Goal: Task Accomplishment & Management: Manage account settings

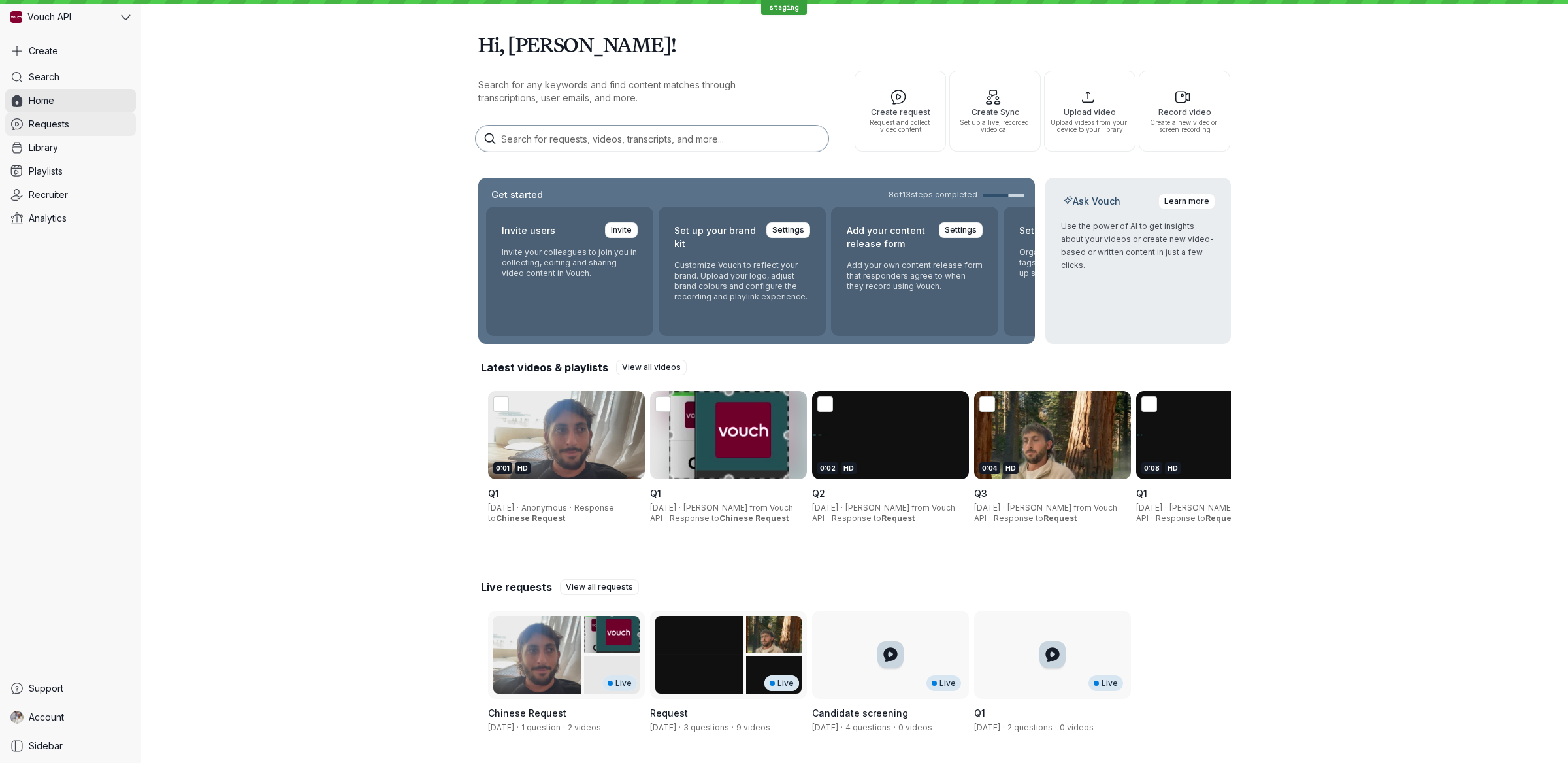
click at [105, 124] on link "Requests" at bounding box center [71, 124] width 131 height 24
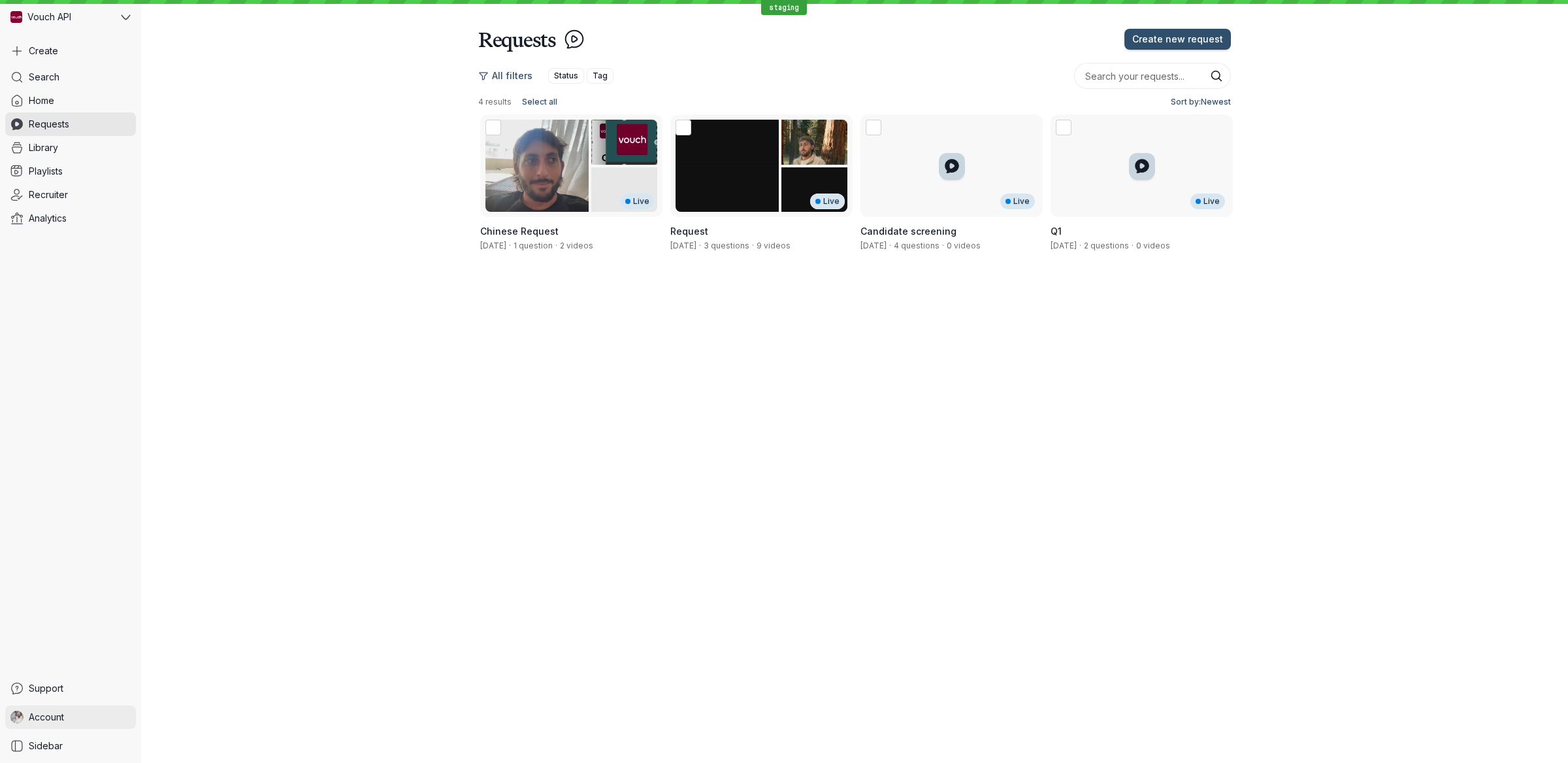
click at [78, 715] on link "Account" at bounding box center [71, 717] width 131 height 24
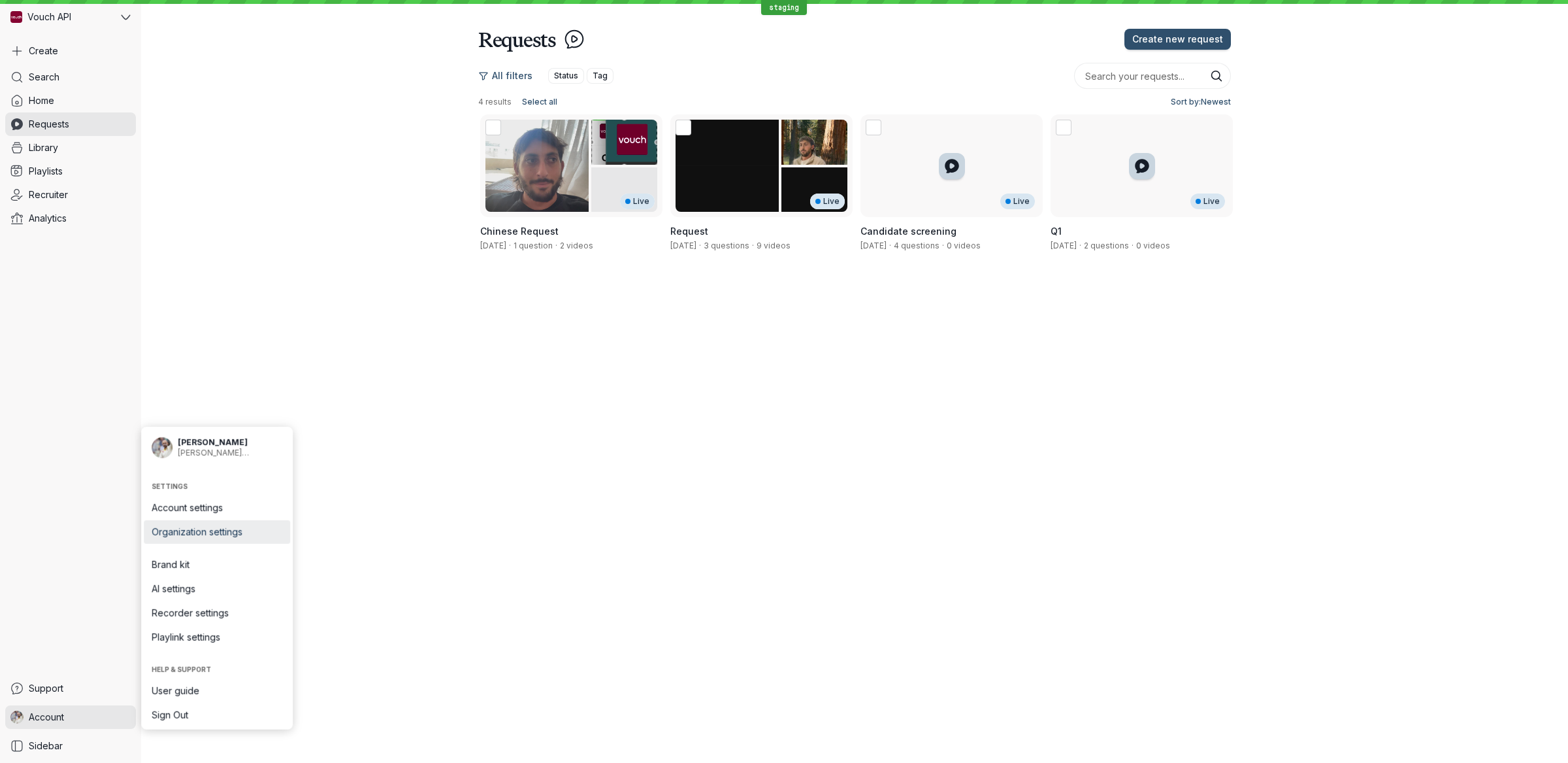
click at [251, 530] on span "Organization settings" at bounding box center [217, 531] width 131 height 13
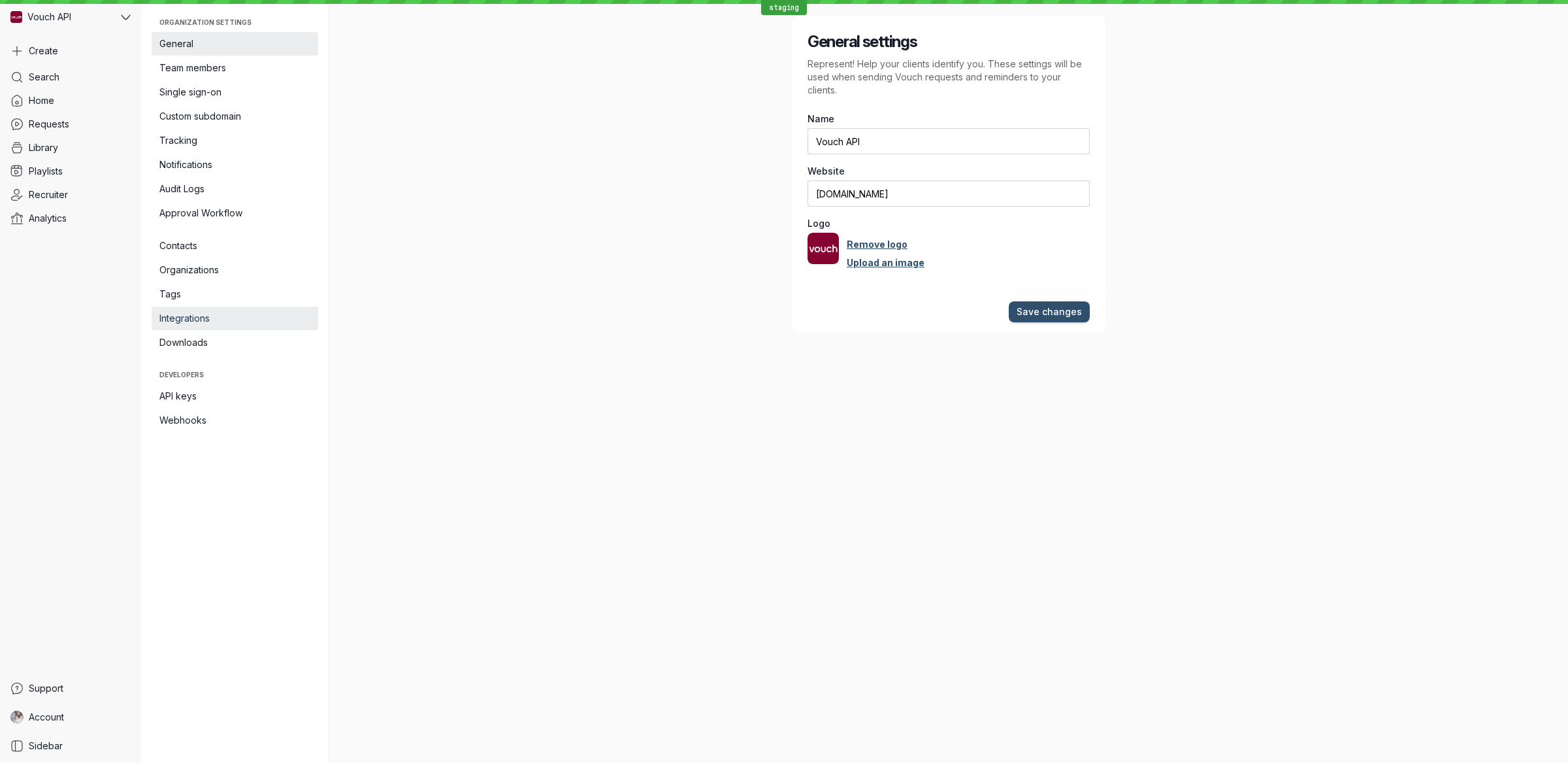
click at [246, 325] on link "Integrations" at bounding box center [235, 318] width 167 height 24
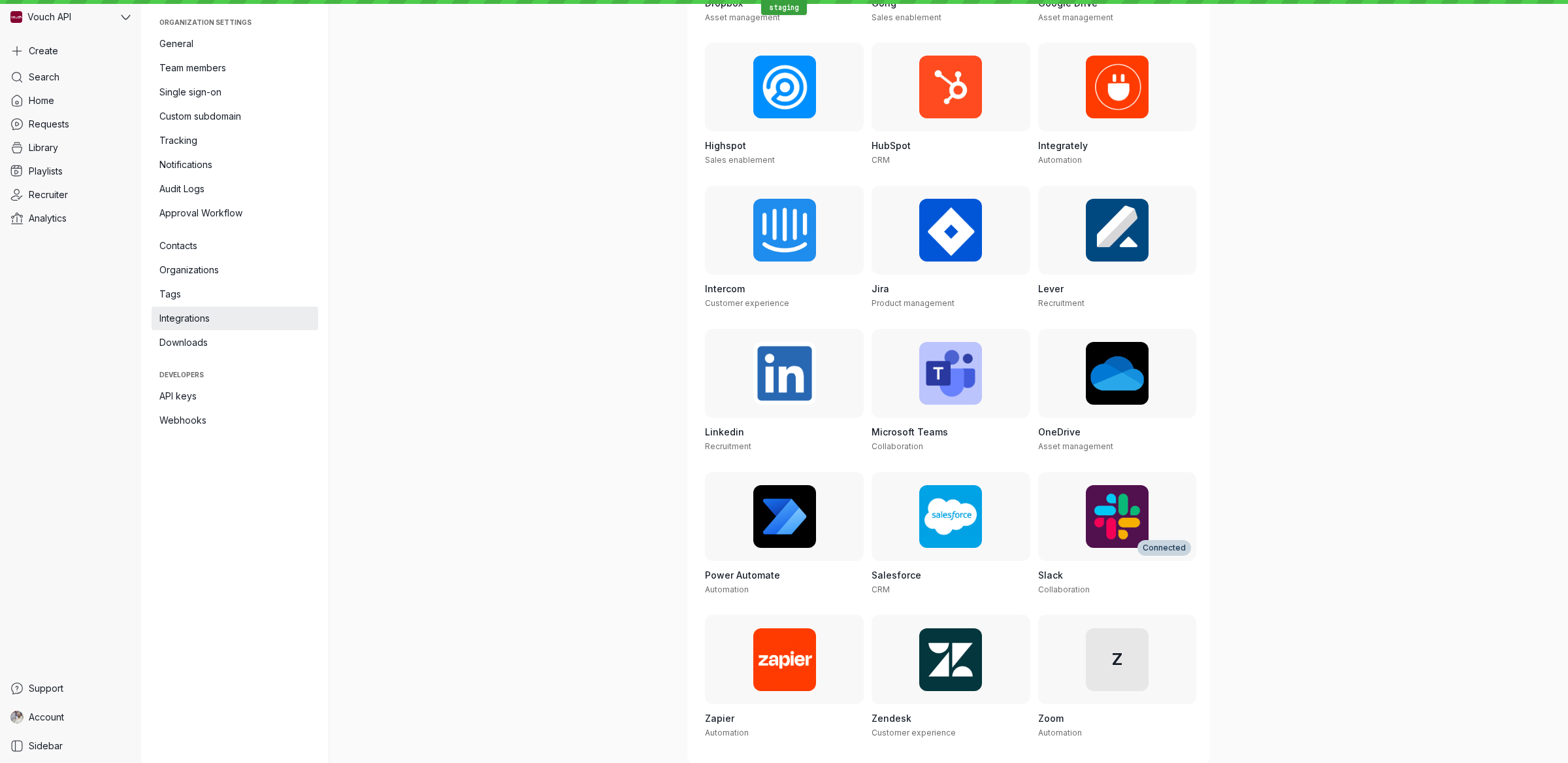
scroll to position [352, 0]
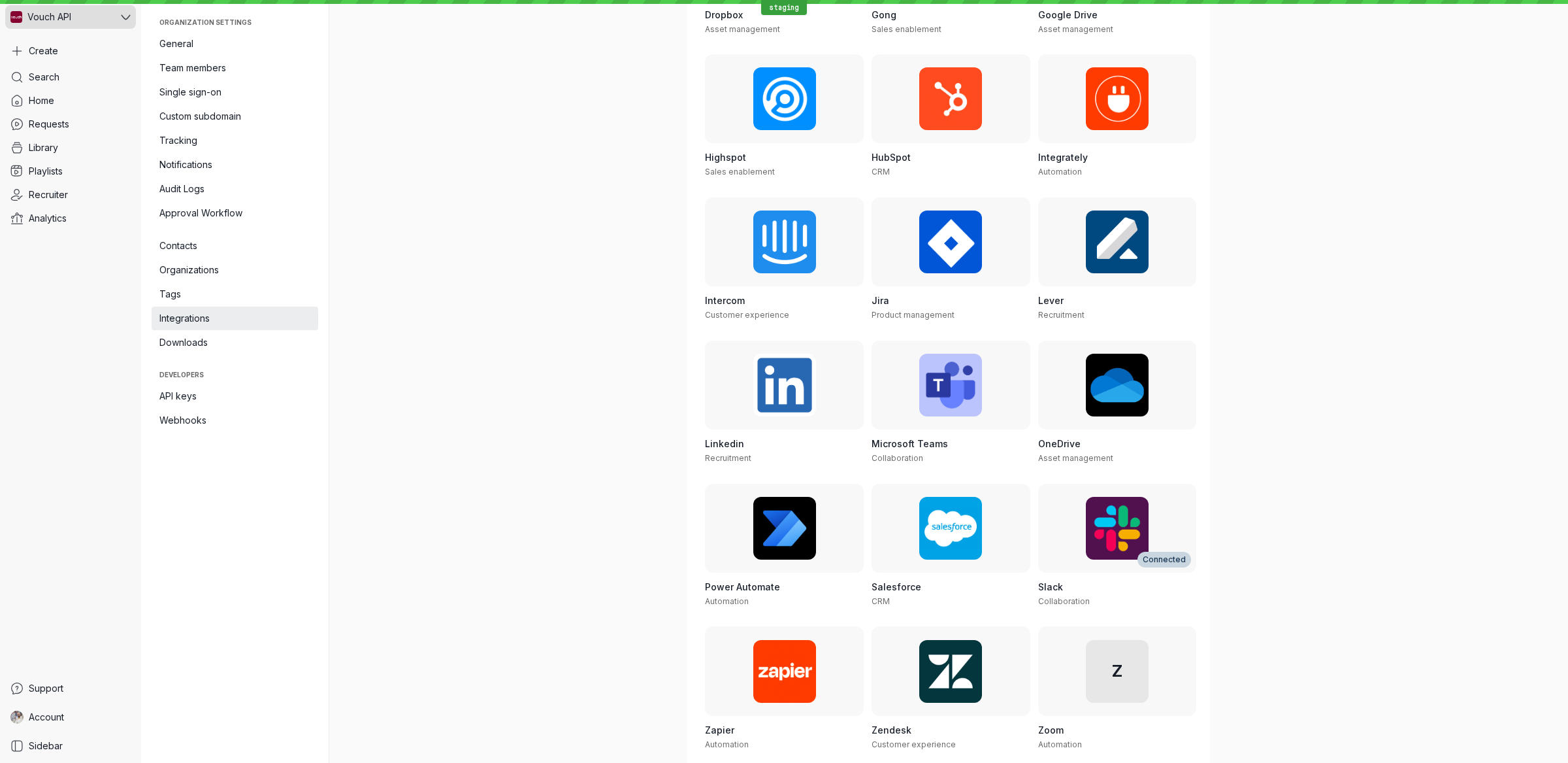
click at [111, 6] on div "Vouch API" at bounding box center [62, 17] width 113 height 24
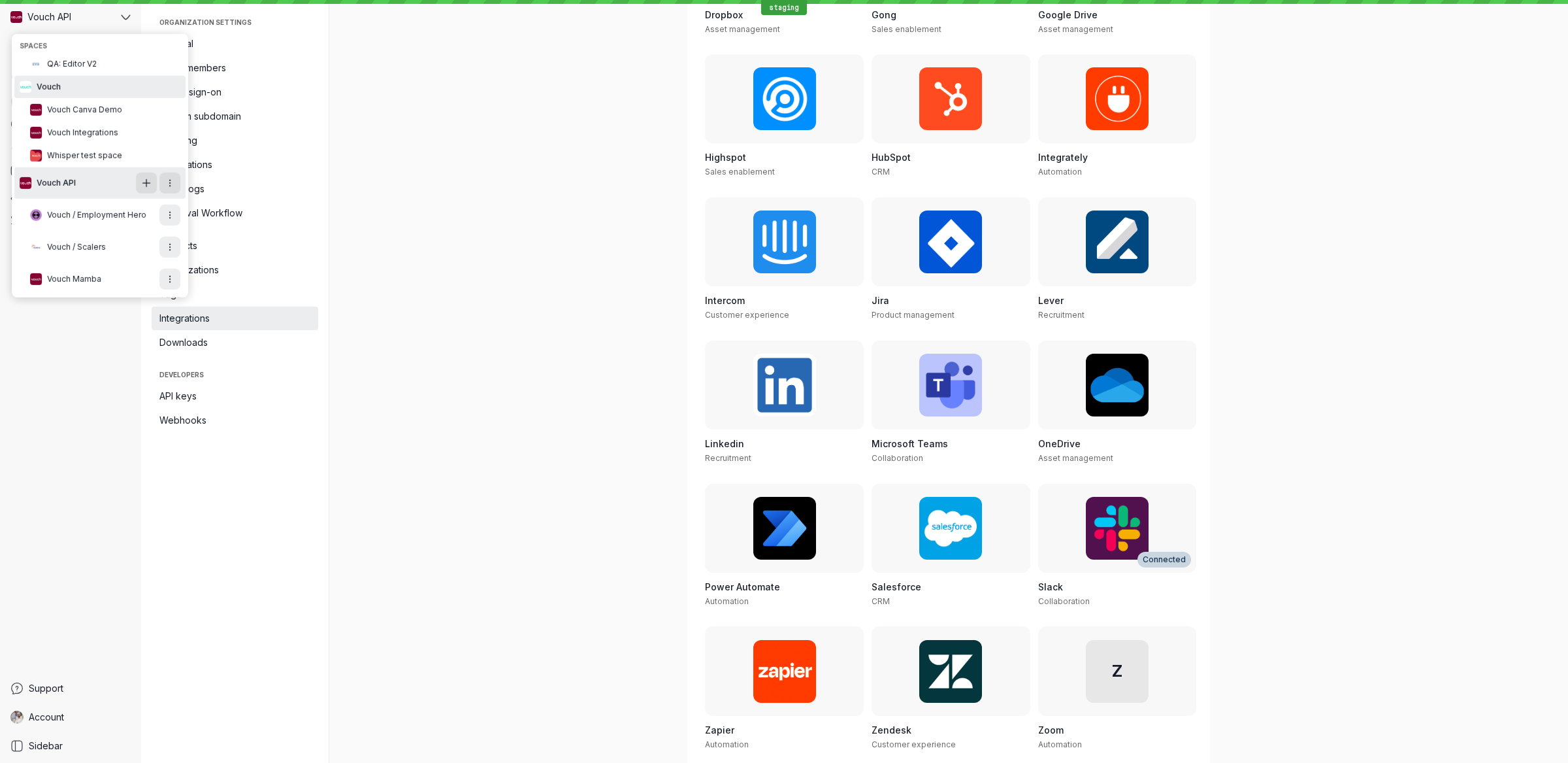
click at [102, 82] on button "Vouch" at bounding box center [100, 87] width 171 height 22
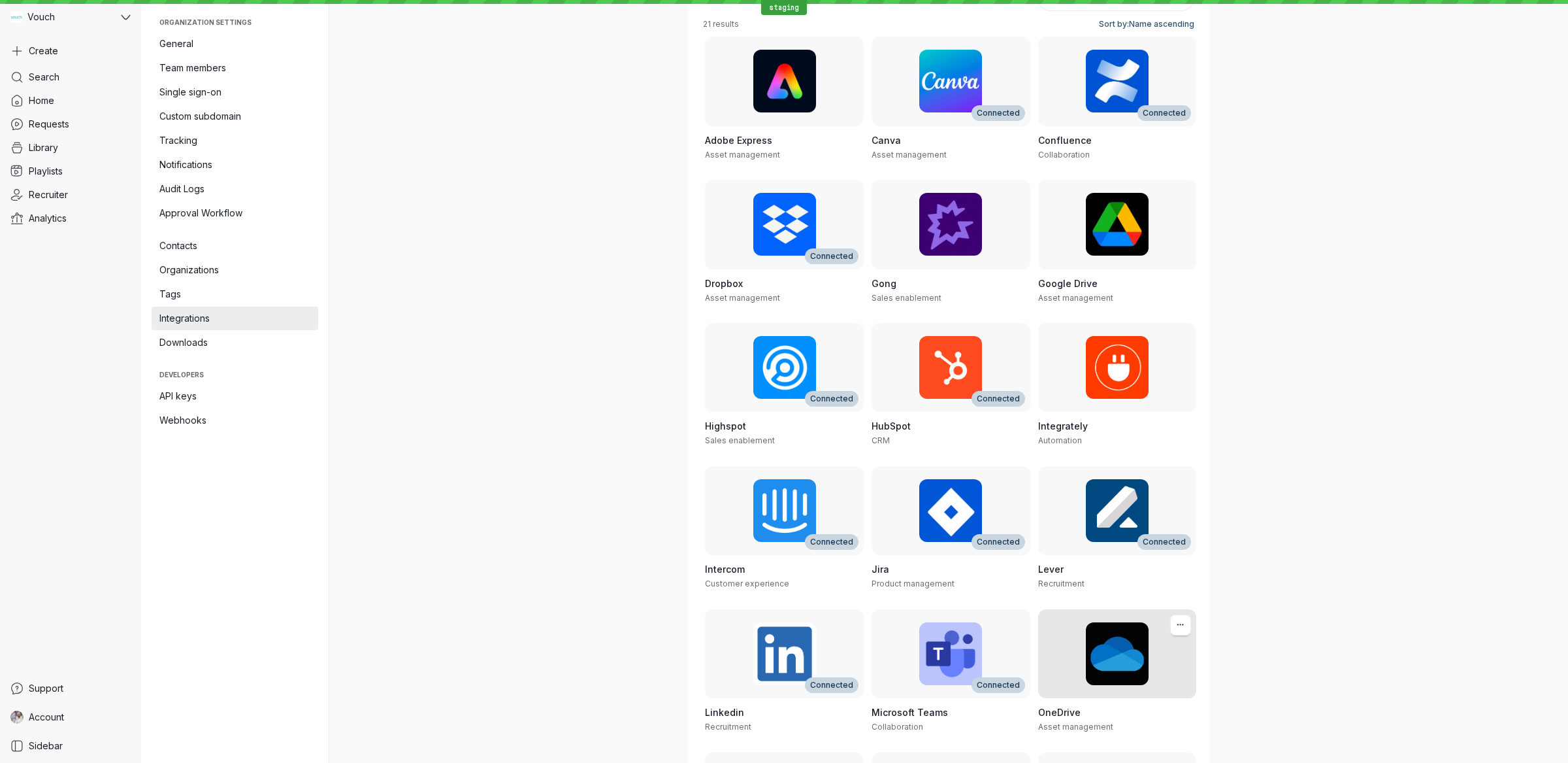
scroll to position [0, 0]
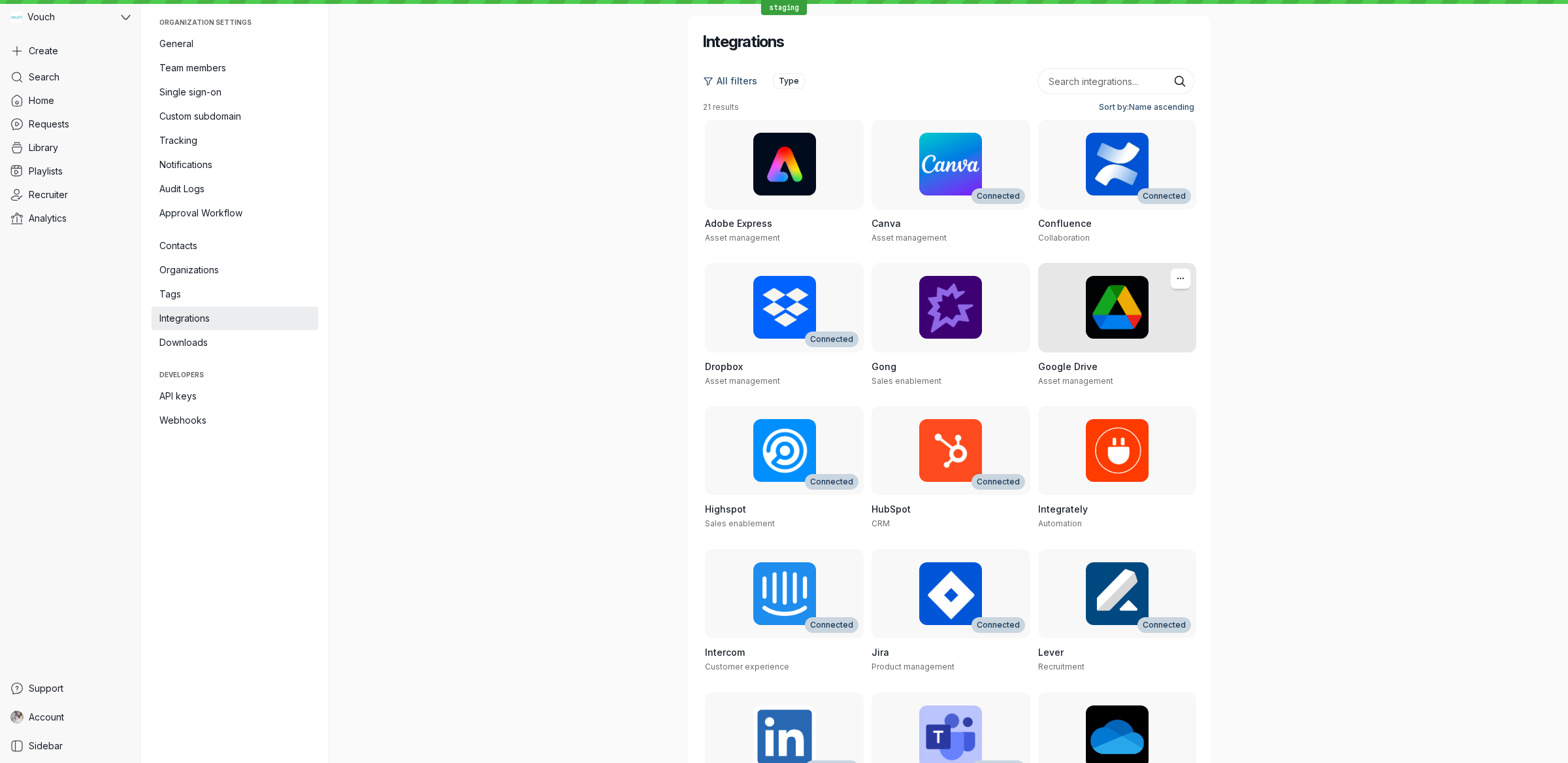
click at [1103, 372] on h3 "Google Drive" at bounding box center [1117, 366] width 158 height 13
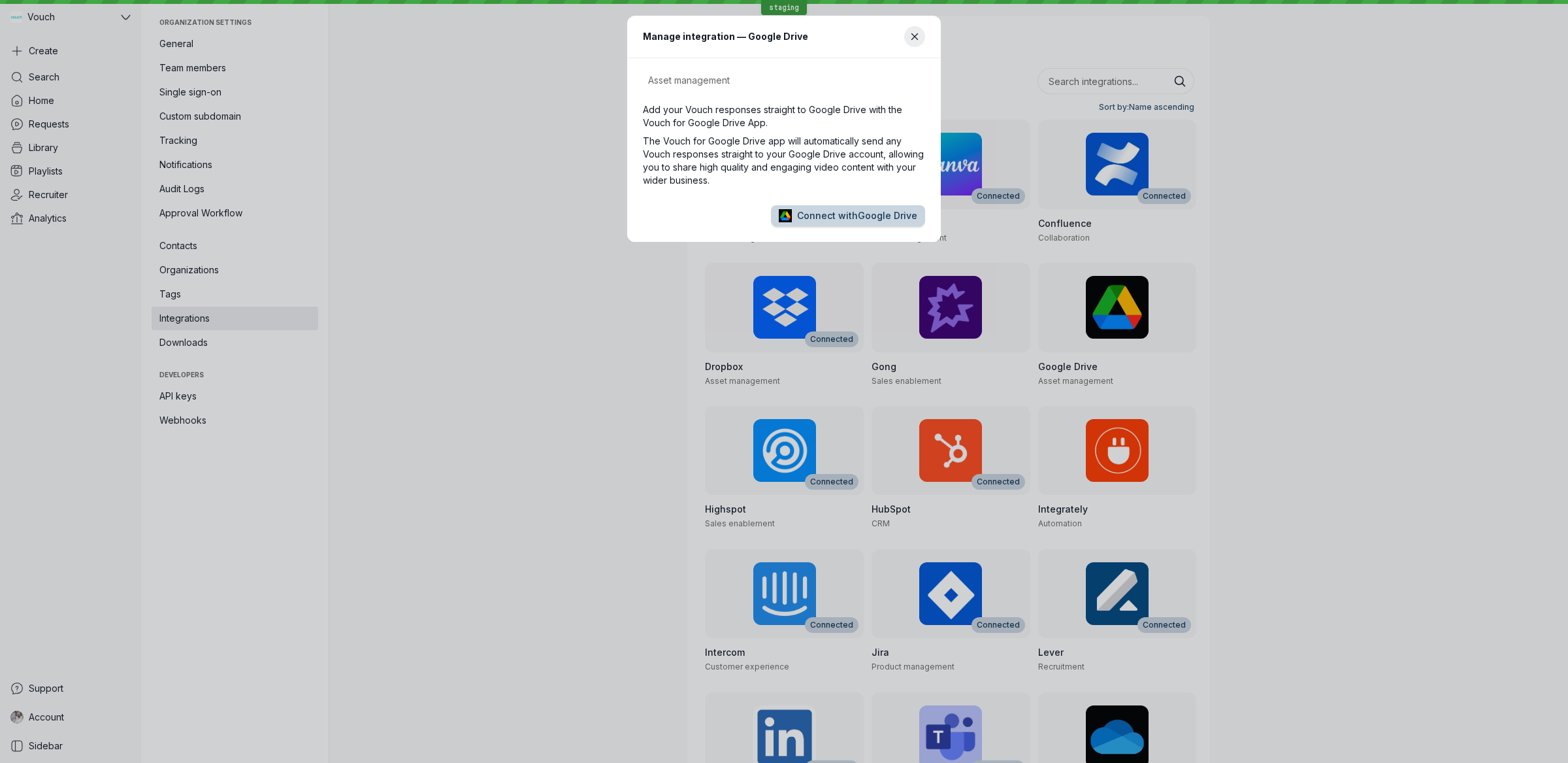
click at [865, 211] on span "Connect with Google Drive" at bounding box center [857, 215] width 120 height 13
